Goal: Information Seeking & Learning: Learn about a topic

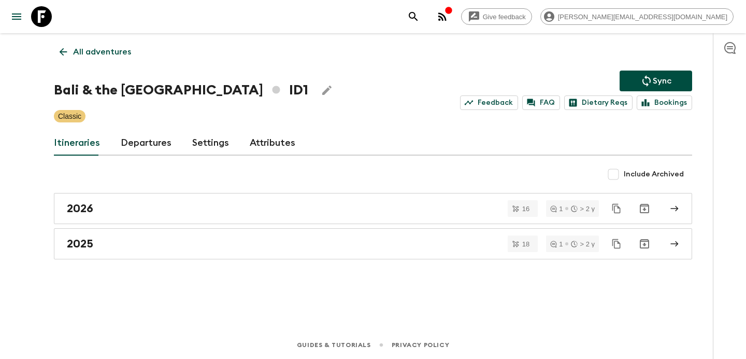
click at [115, 54] on p "All adventures" at bounding box center [102, 52] width 58 height 12
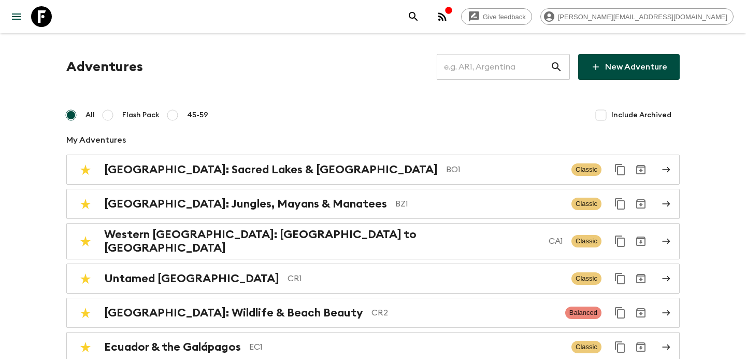
click at [507, 67] on input "text" at bounding box center [493, 66] width 113 height 29
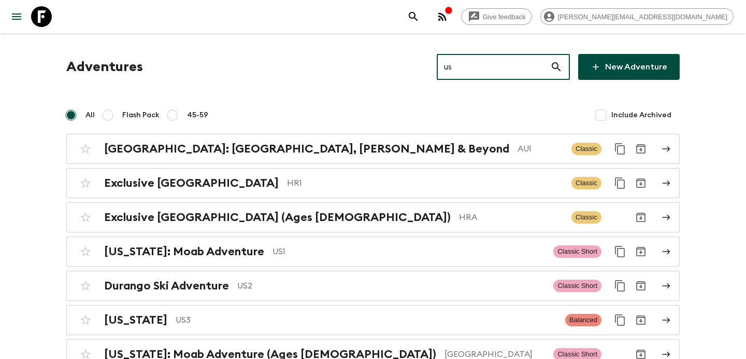
type input "us1"
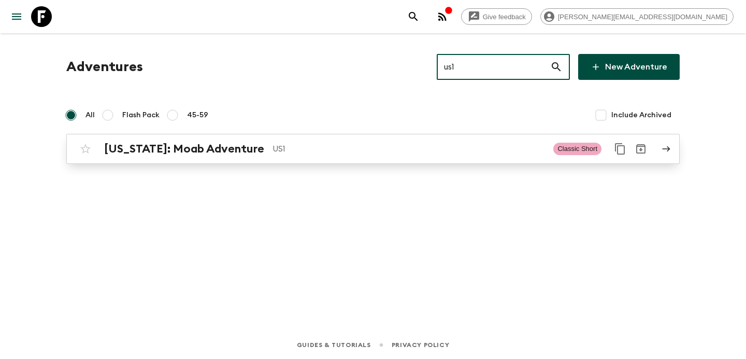
click at [390, 146] on p "US1" at bounding box center [409, 149] width 273 height 12
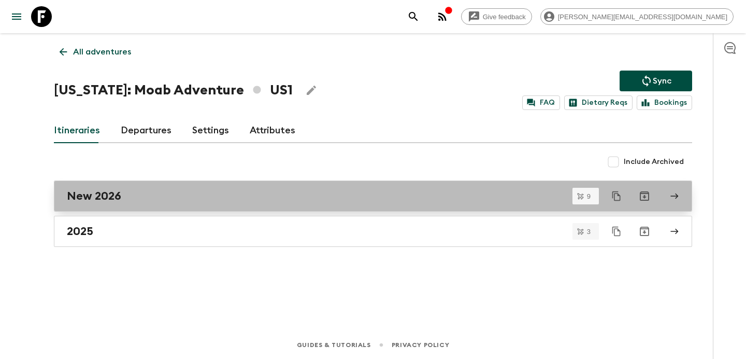
click at [366, 194] on div "New 2026" at bounding box center [363, 195] width 593 height 13
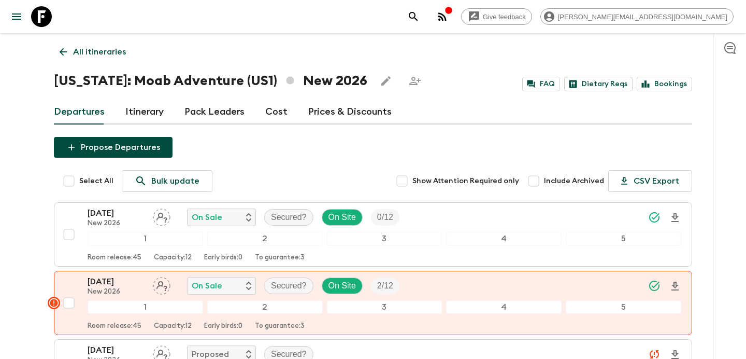
click at [153, 111] on link "Itinerary" at bounding box center [144, 111] width 38 height 25
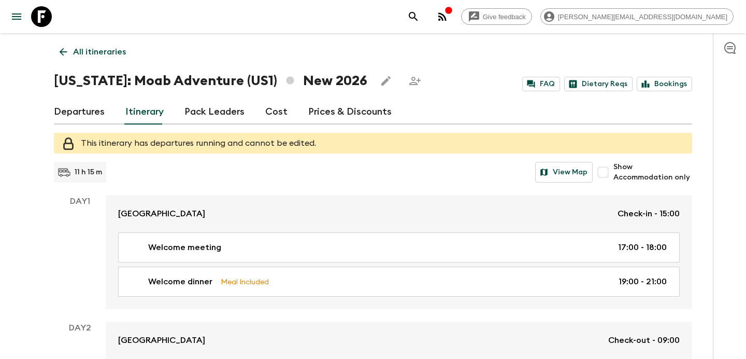
click at [112, 48] on p "All itineraries" at bounding box center [99, 52] width 53 height 12
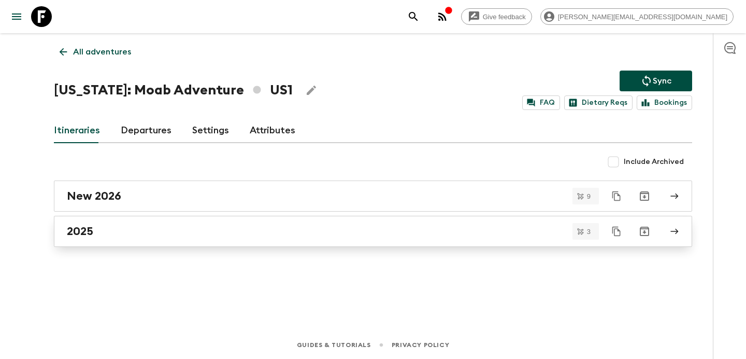
click at [225, 236] on div "2025" at bounding box center [363, 230] width 593 height 13
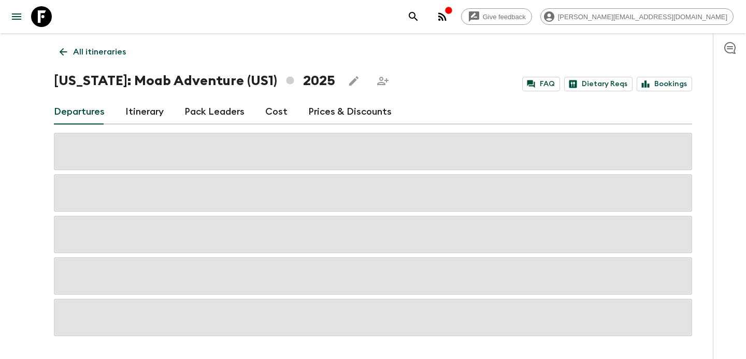
click at [155, 111] on link "Itinerary" at bounding box center [144, 111] width 38 height 25
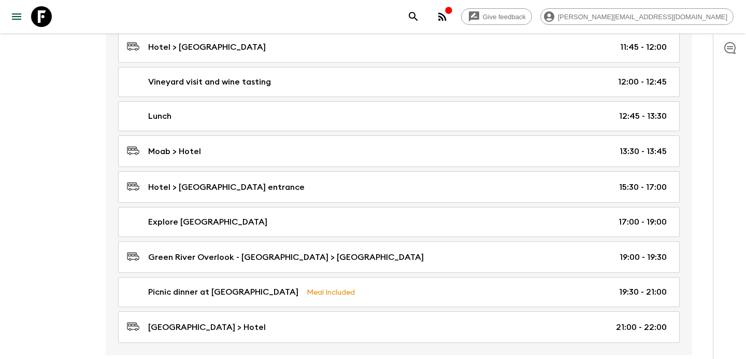
scroll to position [1217, 0]
